Goal: Communication & Community: Answer question/provide support

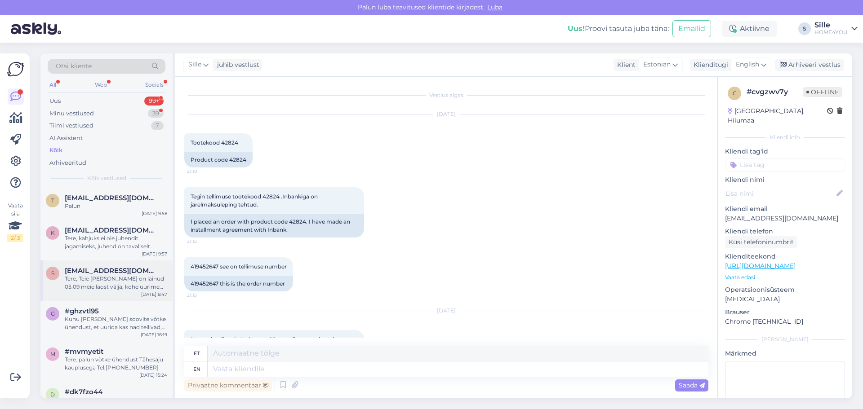
scroll to position [1056, 0]
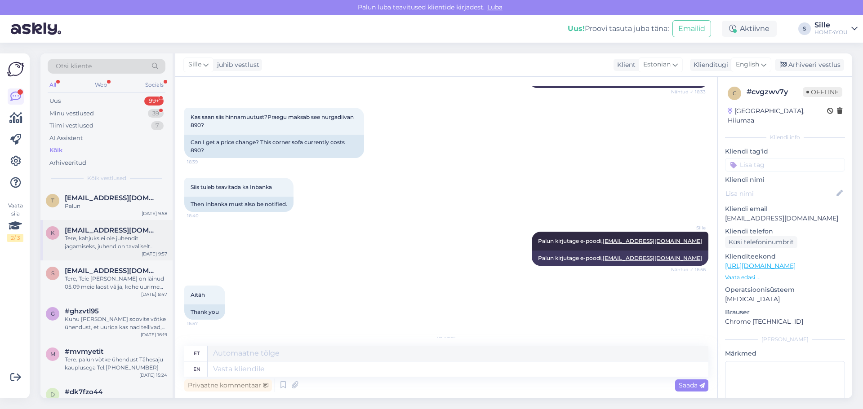
click at [103, 245] on div "Tere, kahjuks ei ole juhendit jagamiseks, juhend on tavaliselt pakendis." at bounding box center [116, 243] width 102 height 16
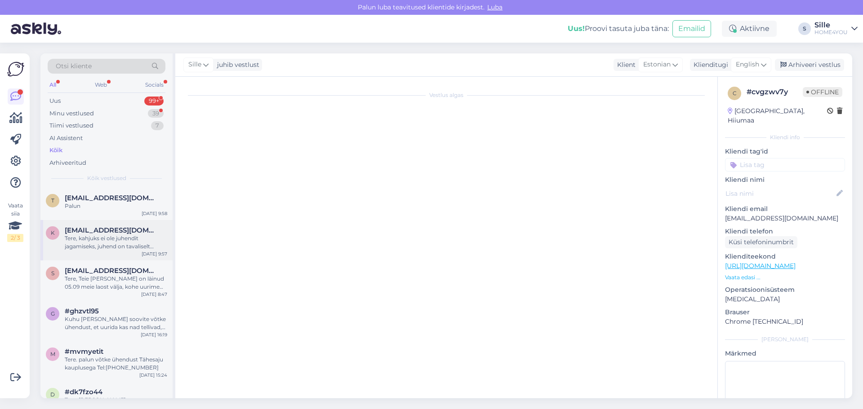
scroll to position [34, 0]
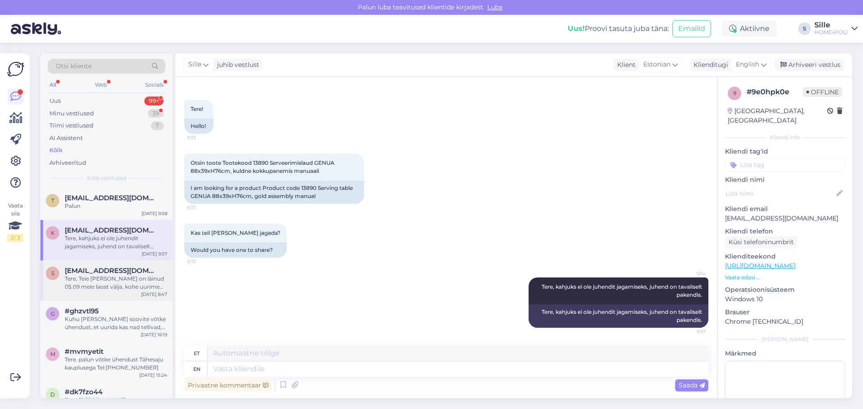
click at [107, 275] on span "[EMAIL_ADDRESS][DOMAIN_NAME]" at bounding box center [111, 271] width 93 height 8
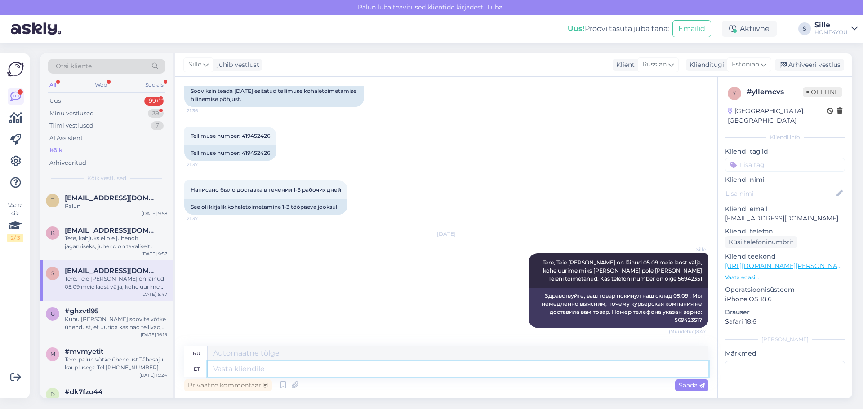
click at [388, 373] on textarea at bounding box center [458, 369] width 501 height 15
type textarea "Väga"
type textarea "Очень"
type textarea "Väga vabandame"
type textarea "Нам очень жаль."
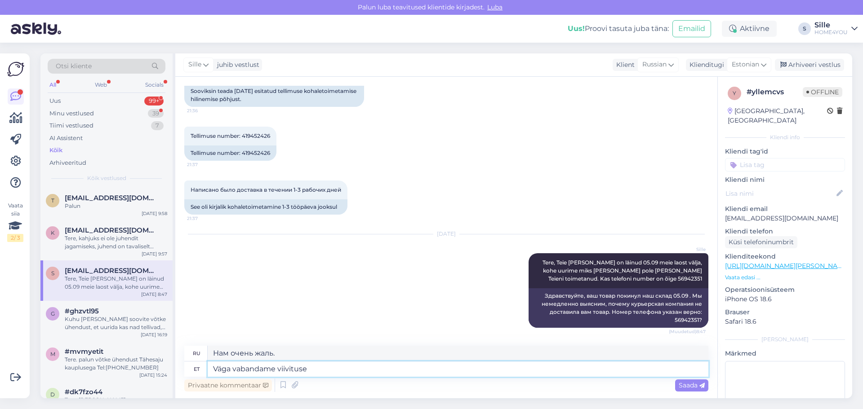
type textarea "Väga vabandame viivituse"
type textarea "Приносим извинения за задержку."
type textarea "Väga vabandame viivituse pärast,"
type textarea "Мы очень сожалеем о задержке,"
type textarea "Väga vabandame viivituse pärast, uurime ka"
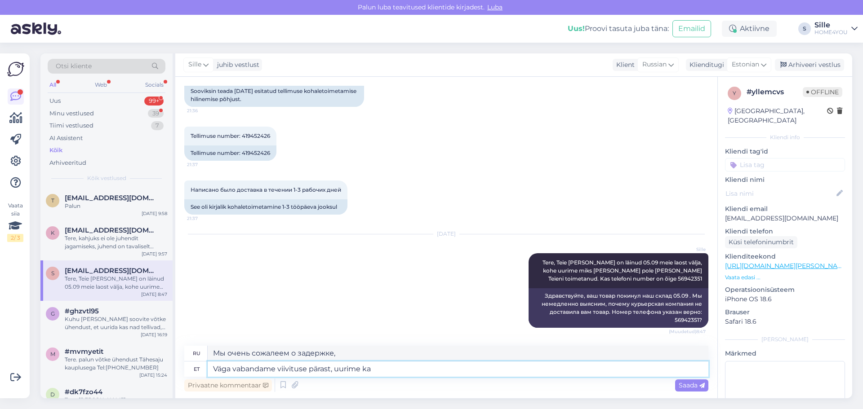
type textarea "Приносим извинения за задержку. Мы проводим расследование."
type textarea "Väga vabandame viivituse pärast, uurime kas sa"
type textarea "Приносим извинения за задержку, мы проводим расследование."
type textarea "Väga vabandame viivituse pärast, uurime kas saite"
type textarea "Приносим извинения за задержку. Мы выясняем, есть ли у вас"
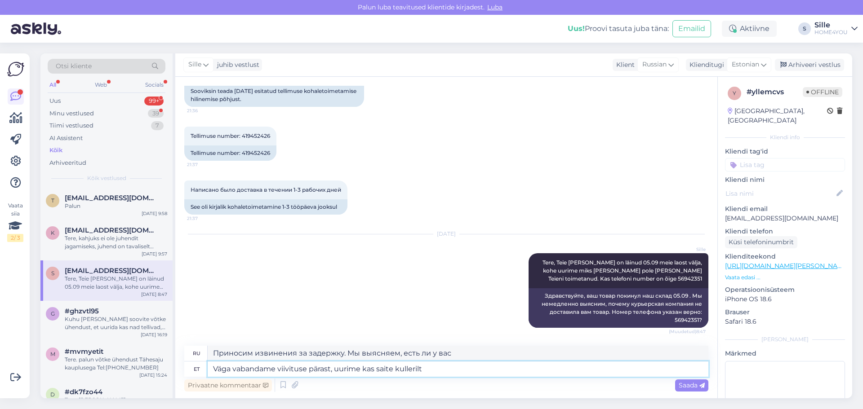
type textarea "Väga vabandame viivituse pärast, uurime kas saite kullerilt u"
type textarea "Приносим извинения за задержку. Мы проверим, получили ли вы посылку курьер."
type textarea "Väga vabandame viivituse pärast, uurime kas saite kullerilt uue"
type textarea "Приносим извинения за задержку. Мы проверим, получили ли вы новый товар от курь…"
type textarea "Väga vabandame viivituse pärast, uurime kas saite kullerilt uue sõnumi"
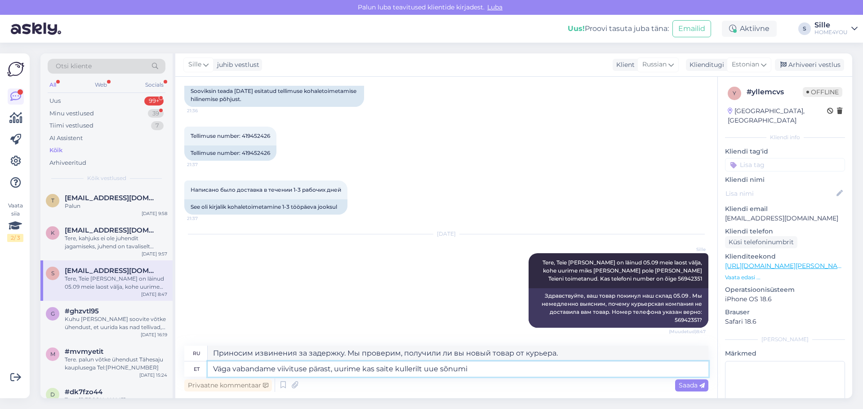
type textarea "Приносим извинения за задержку, мы проверим, получили ли вы новое сообщение от …"
click at [421, 367] on textarea "Väga vabandame viivituse pärast, uurime kas saite kullerilt uue sõnumi" at bounding box center [458, 369] width 501 height 15
click at [439, 369] on textarea "Väga vabandame viivituse pärast, uurime kas saite kullerilt uue sõnumi" at bounding box center [458, 369] width 501 height 15
type textarea "Väga vabandame viivituse pärast, uurime kas saite kullerilt sõnumi"
type textarea "Приносим извинения за задержку. Мы проверим, получили ли вы сообщение от курьер…"
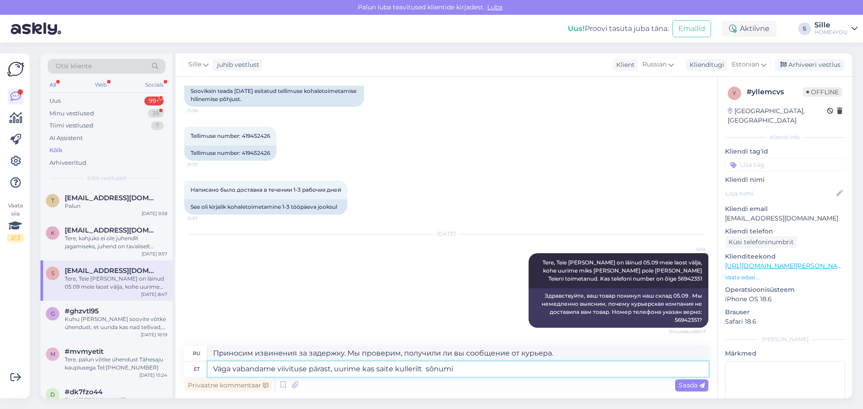
click at [482, 369] on textarea "Väga vabandame viivituse pärast, uurime kas saite kullerilt sõnumi" at bounding box center [458, 369] width 501 height 15
type textarea "Väga vabandame viivituse pärast, uurime kas saite kullerilt sõnumi ?"
type textarea "Приносим извинения за задержку. Мы проверяем, получили ли вы сообщение от курье…"
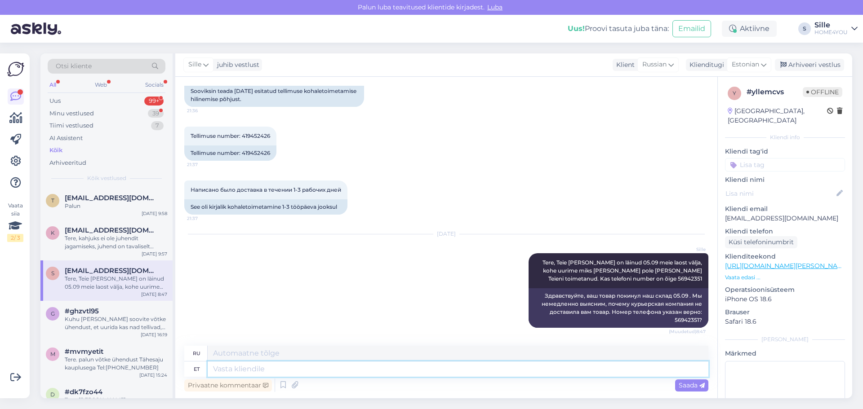
scroll to position [201, 0]
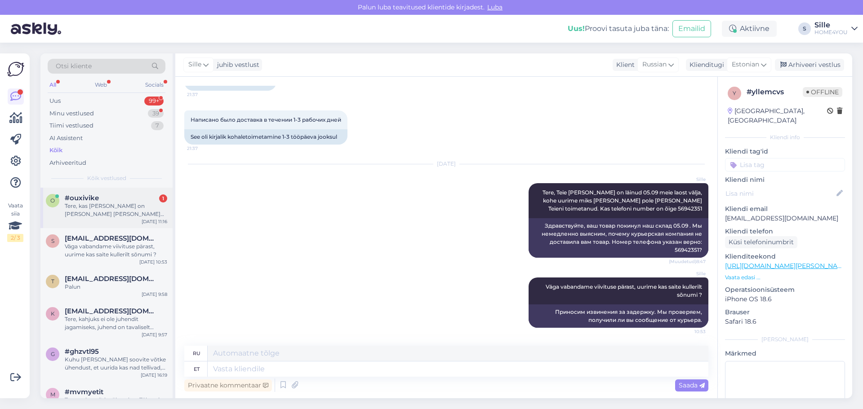
click at [105, 205] on div "Tere, kas [PERSON_NAME] on [PERSON_NAME] [PERSON_NAME] laos ka või on seal ainu…" at bounding box center [116, 210] width 102 height 16
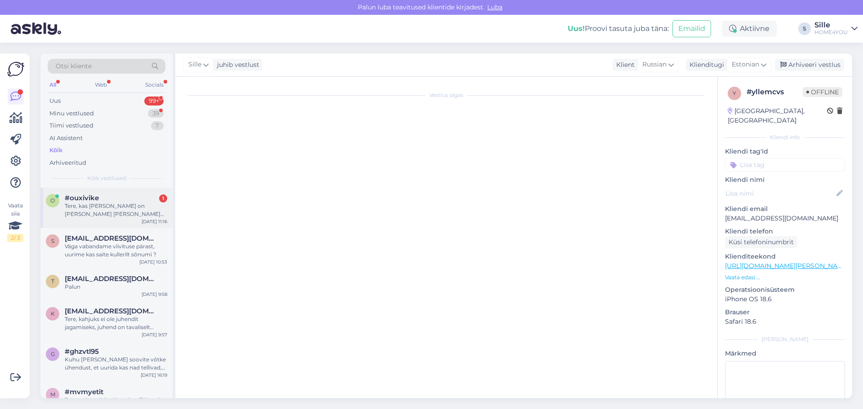
scroll to position [0, 0]
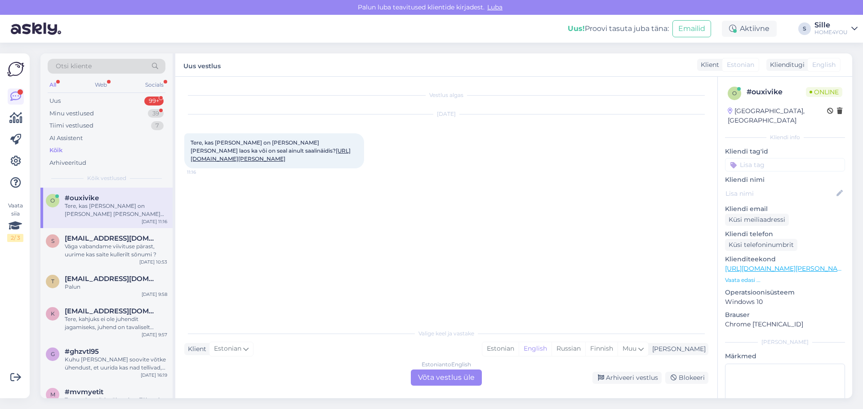
click at [420, 381] on div "Estonian to English Võta vestlus üle" at bounding box center [446, 378] width 71 height 16
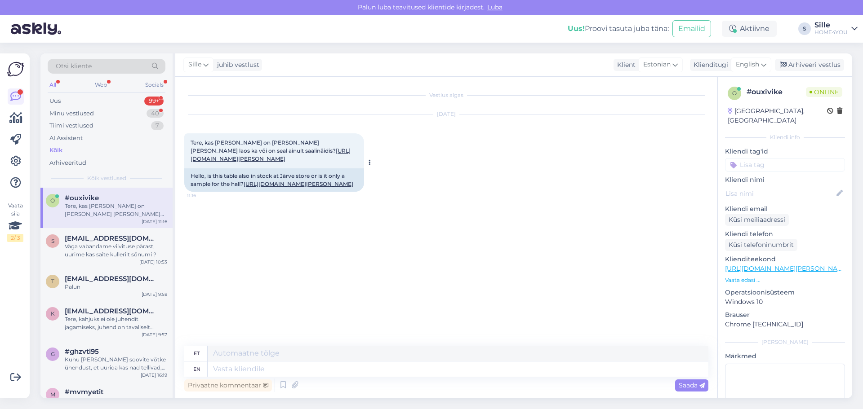
click at [271, 152] on link "[URL][DOMAIN_NAME][PERSON_NAME]" at bounding box center [271, 154] width 160 height 15
click at [355, 376] on textarea at bounding box center [458, 369] width 501 height 15
type textarea "Tere,"
type textarea "Tere, 1 l"
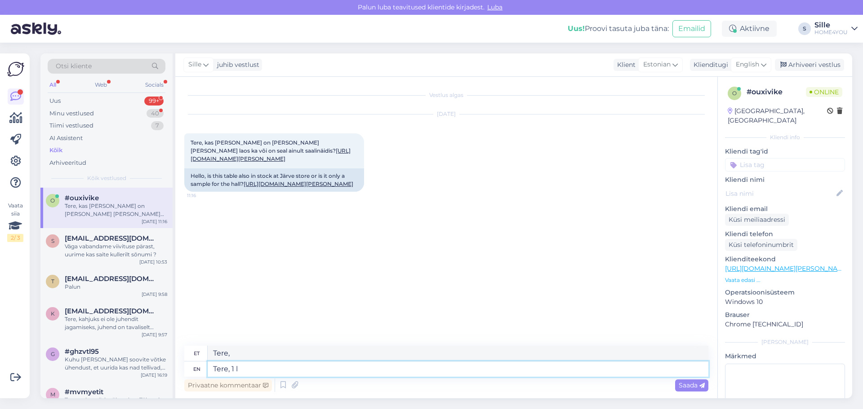
type textarea "Tere, 1"
type textarea "Tere, 1 laud"
type textarea "Tere, 1 laupäev"
type textarea "Tere, 1 laud on"
type textarea "Tere, 1 kiitus"
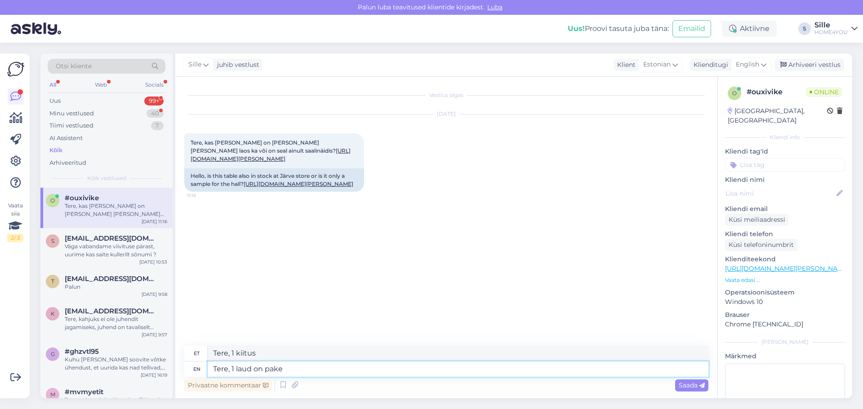
type textarea "Tere, 1 laud on paken"
type textarea "Tere, 1 kiitus pa-le"
type textarea "Tere, 1 laud on pakendis"
type textarea "Tere, 1 kiitus pakitud"
type textarea "Tere, 1 laud on pakendis."
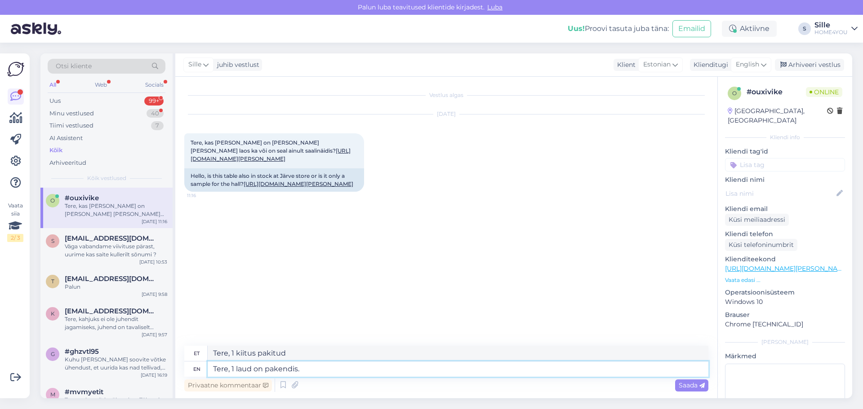
type textarea "Tere, 1 kiitus pakendile."
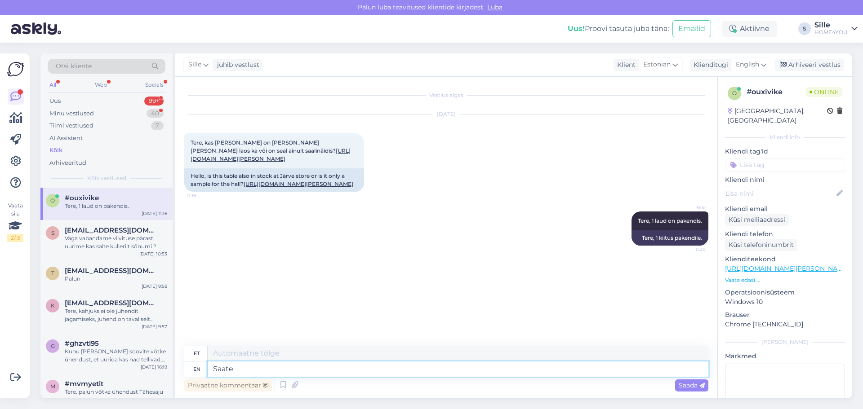
type textarea "Saate"
type textarea "Saate täpselt"
type textarea "Saate täpselt järgi"
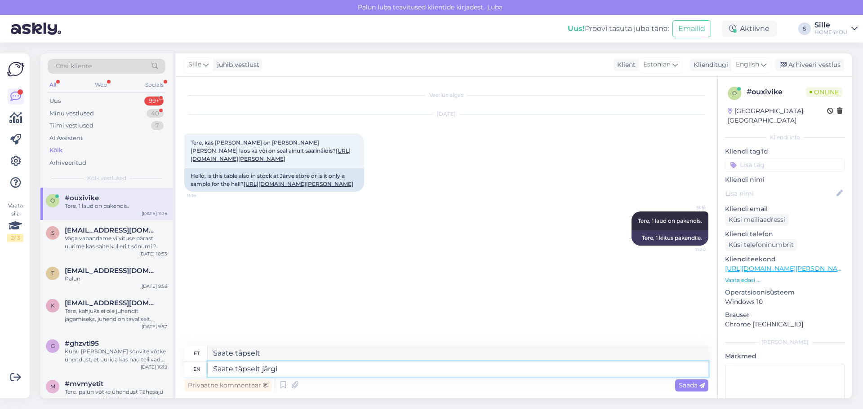
type textarea "Saate täpselt järgi"
type textarea "Saate täpselt järgi uurida"
type textarea "Saate täpselt järgida uurima"
type textarea "Saate täpselt järgi uurida tel:"
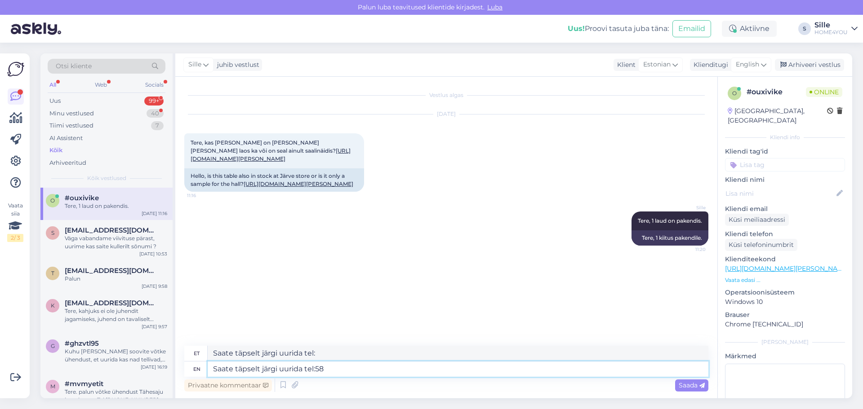
type textarea "Saate täpselt järgi uurida tel:588"
type textarea "Saate täpselt järgi uurida tel:58865"
type textarea "Saate täpselt järgi uurida tel:[PHONE_NUMBER]"
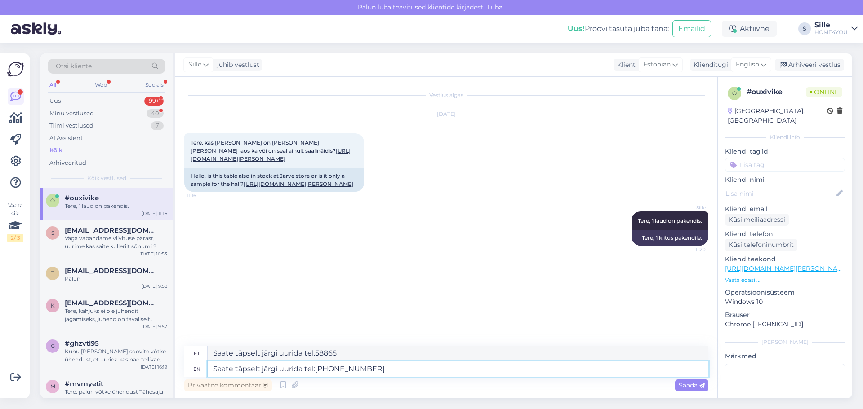
type textarea "Saate täpselt järgi uurida tel:[PHONE_NUMBER]"
type textarea "Saate täpselt järgi uurida tel:588659"
type textarea "Saate täpselt järgi uurida tel:58865"
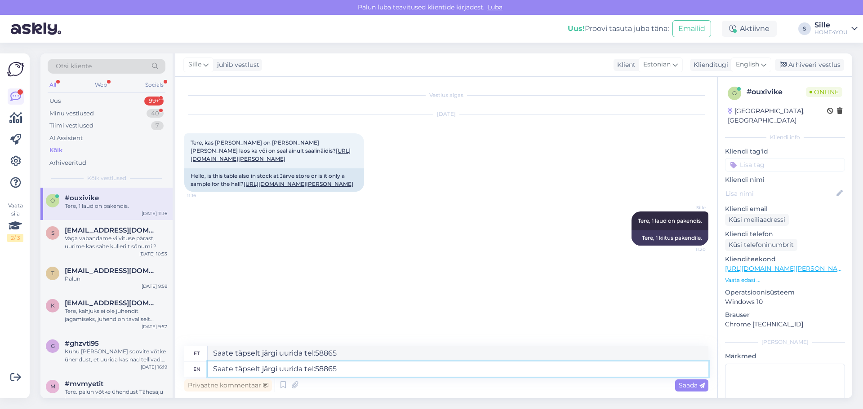
type textarea "Saate täpselt järgi uurida tel:588655"
type textarea "Saate täpselt järgi uurida tel:58865"
type textarea "Saate täpselt järgi uurida tel:[PHONE_NUMBER]"
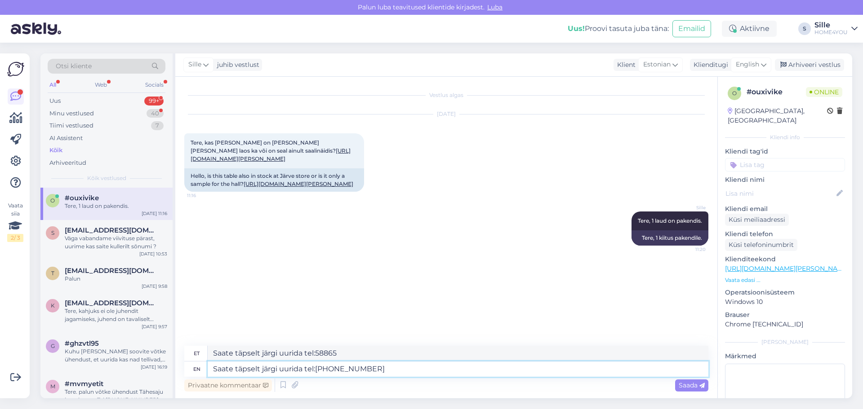
type textarea "Saate täpselt järgi uurida tel:[PHONE_NUMBER]"
click at [686, 381] on div "Saada" at bounding box center [691, 386] width 33 height 12
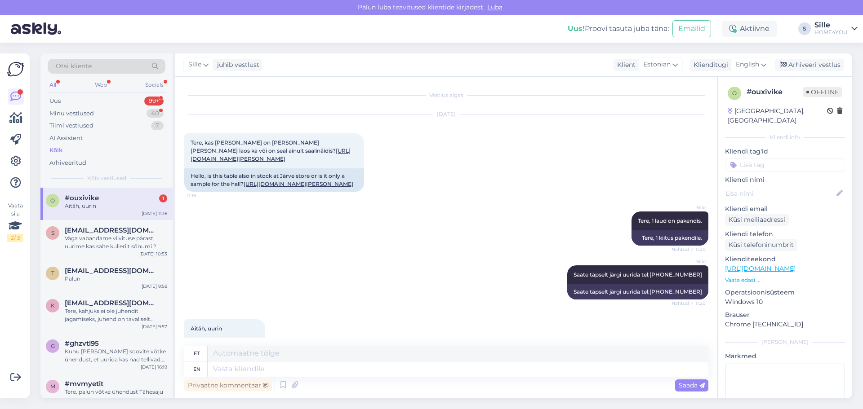
scroll to position [34, 0]
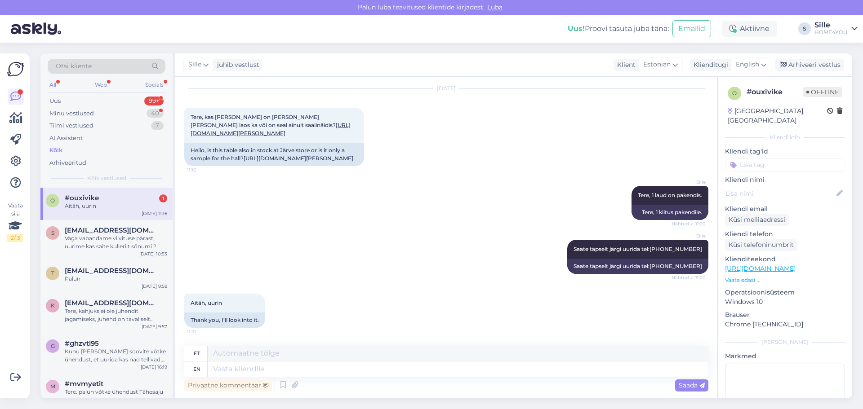
click at [111, 210] on div "o #ouxivike 1 Aitäh, uurin [DATE] 11:16" at bounding box center [106, 204] width 132 height 32
click at [387, 365] on textarea at bounding box center [458, 369] width 501 height 15
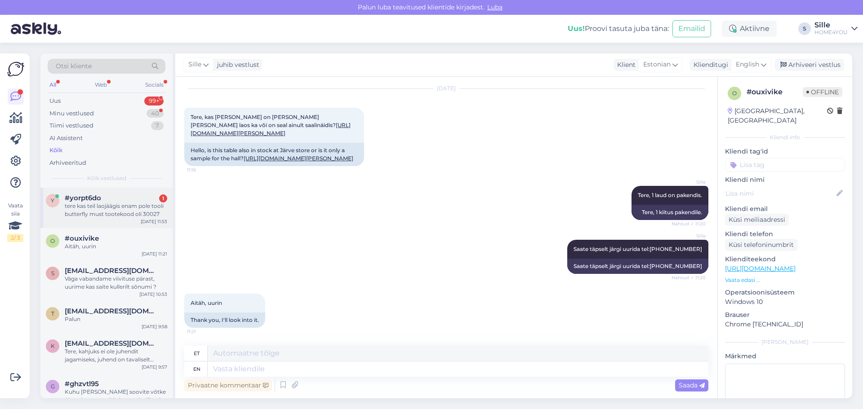
click at [132, 200] on div "#yorpt6do 1" at bounding box center [116, 198] width 102 height 8
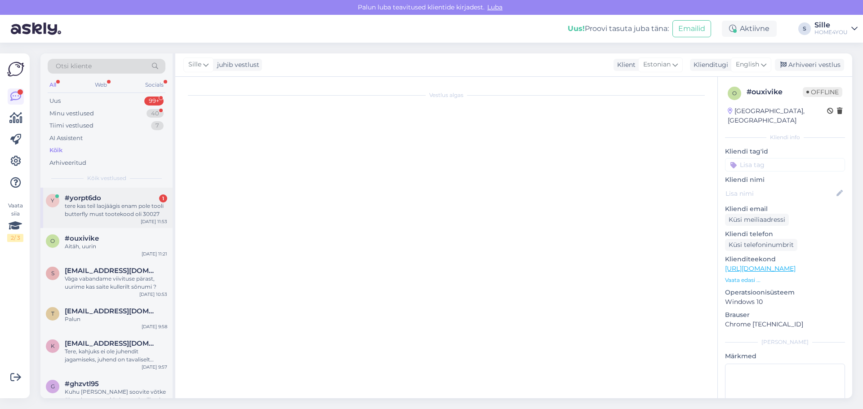
scroll to position [0, 0]
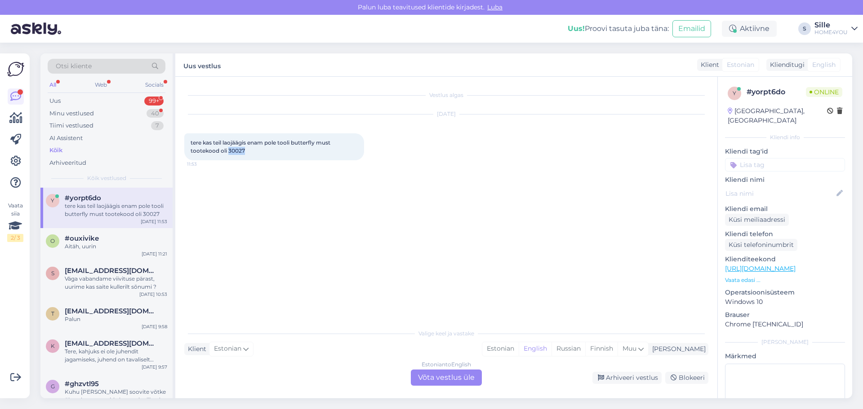
drag, startPoint x: 245, startPoint y: 149, endPoint x: 229, endPoint y: 151, distance: 15.8
click at [229, 151] on div "tere kas teil laojäägis enam pole tooli butterfly must tootekood oli 30027 11:53" at bounding box center [274, 146] width 180 height 27
copy span "30027"
click at [437, 381] on div "Estonian to English Võta vestlus üle" at bounding box center [446, 378] width 71 height 16
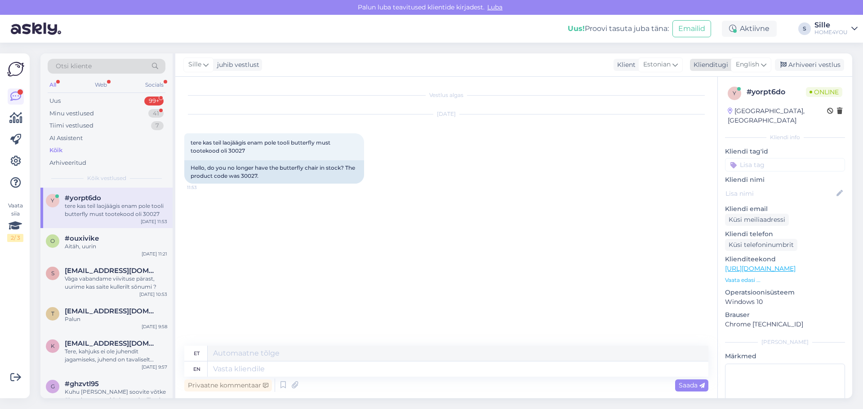
click at [745, 62] on span "English" at bounding box center [747, 65] width 23 height 10
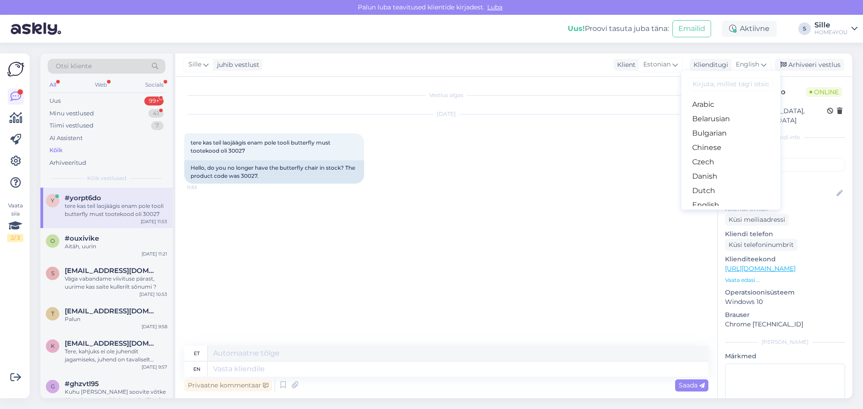
click at [703, 213] on link "Estonian" at bounding box center [730, 220] width 99 height 14
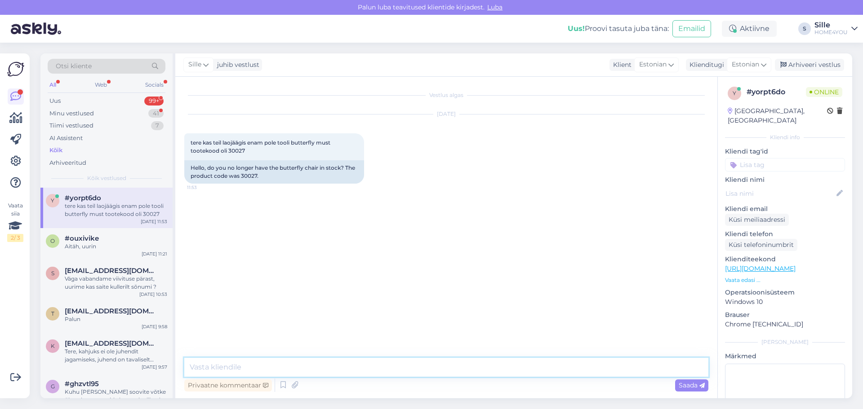
click at [465, 363] on textarea at bounding box center [446, 367] width 524 height 19
type textarea "Tere, kahjuks toode on laost otsa saanud."
